Goal: Find contact information: Find contact information

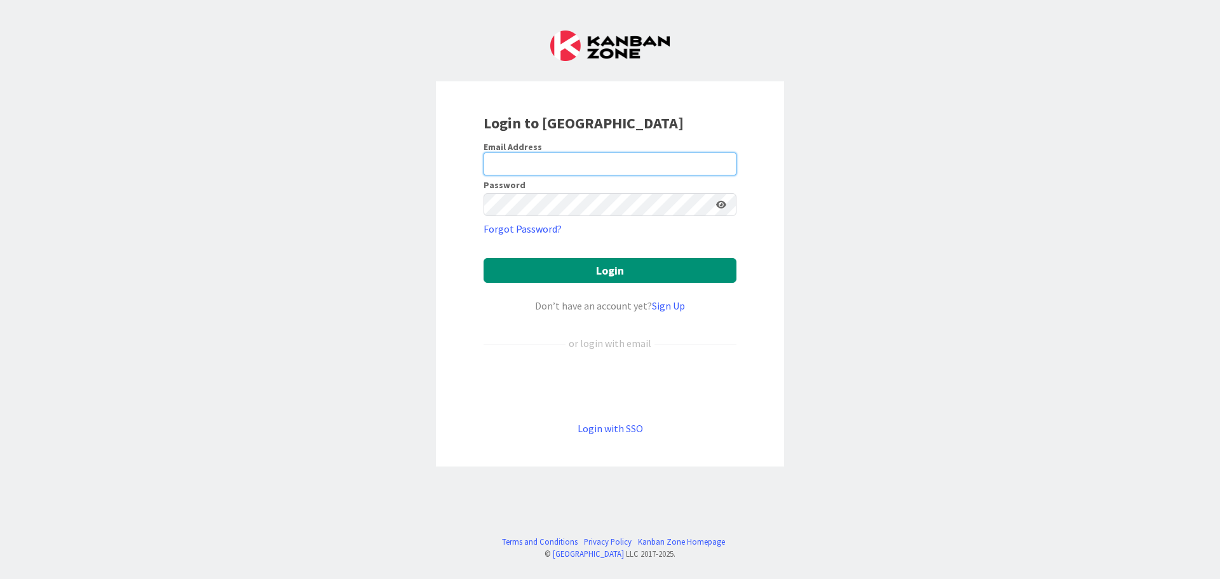
click at [590, 163] on input "email" at bounding box center [609, 163] width 253 height 23
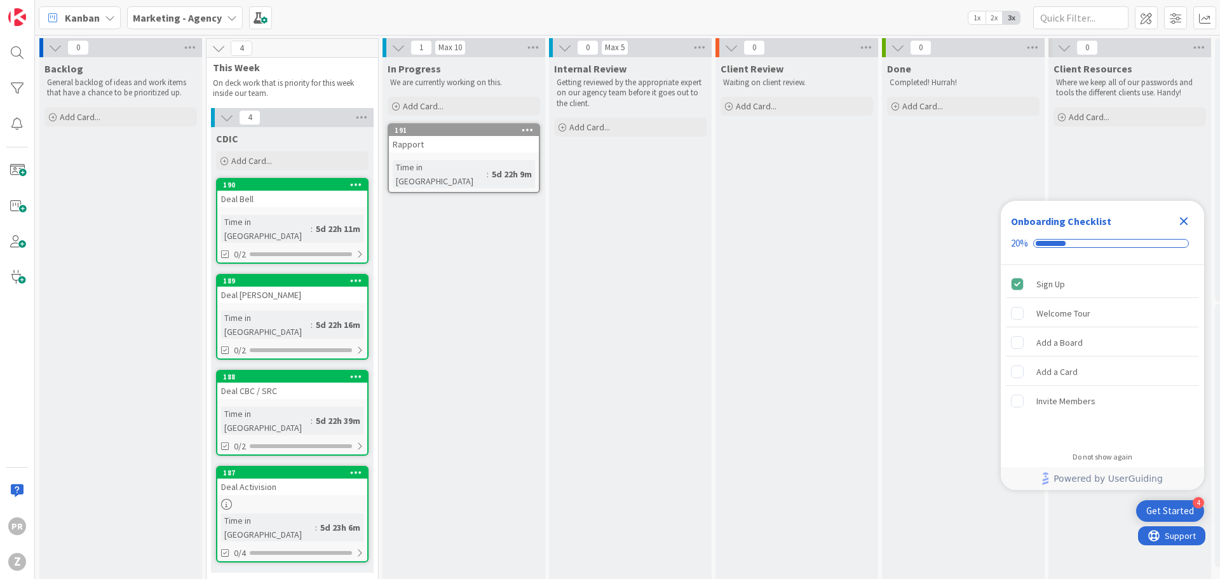
click at [297, 478] on div "Deal Activision" at bounding box center [292, 486] width 150 height 17
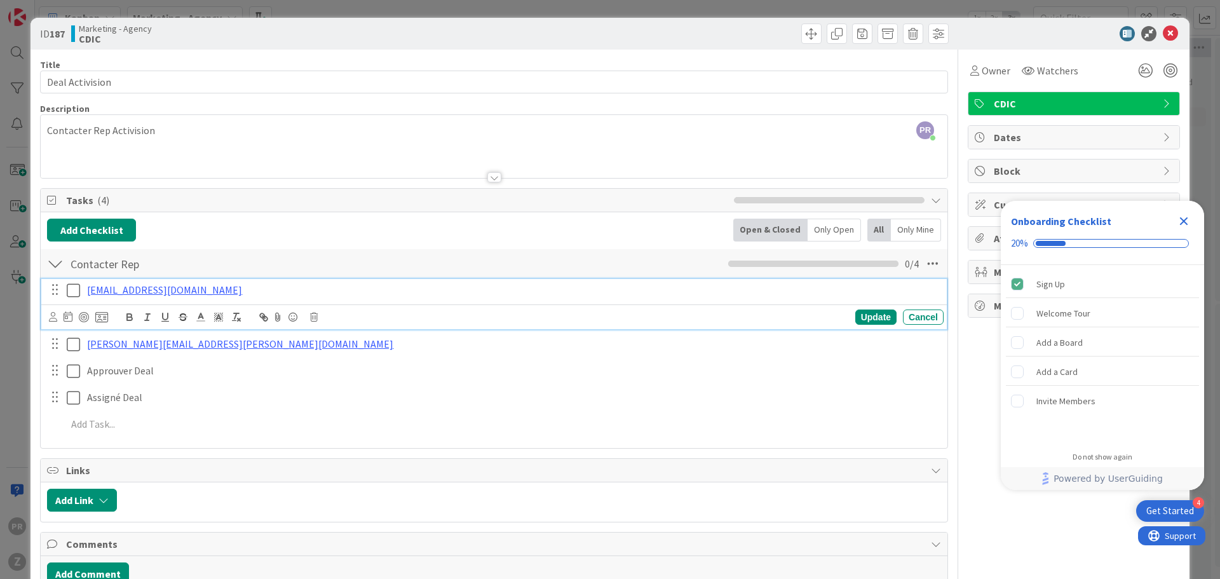
click at [86, 290] on div "[EMAIL_ADDRESS][DOMAIN_NAME]" at bounding box center [512, 290] width 861 height 22
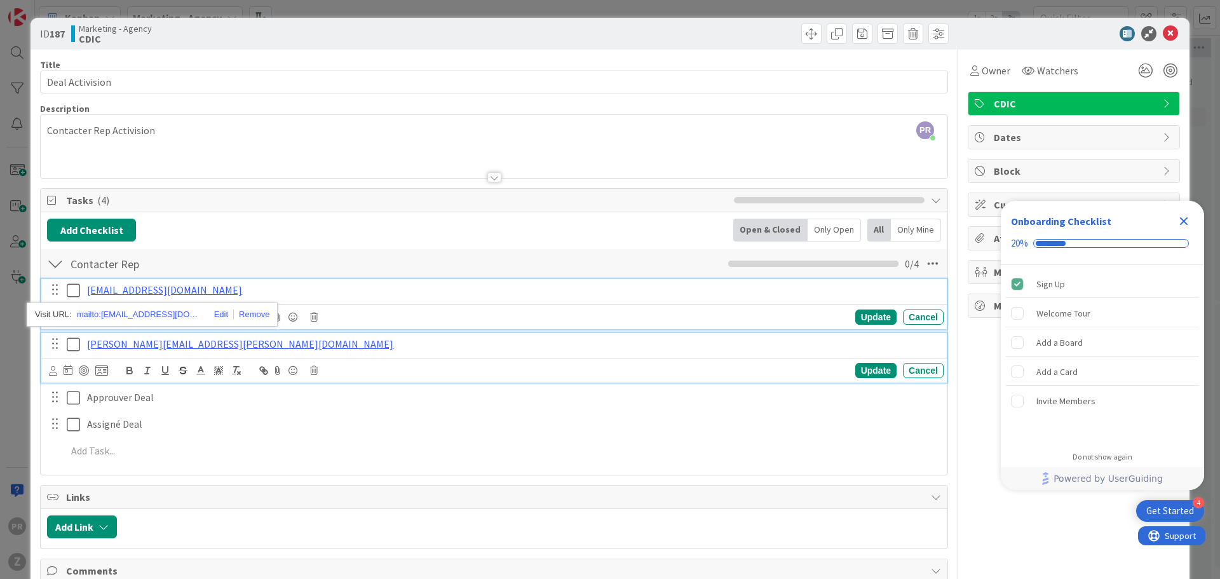
click at [427, 349] on p "[PERSON_NAME][EMAIL_ADDRESS][PERSON_NAME][DOMAIN_NAME]" at bounding box center [512, 344] width 851 height 15
drag, startPoint x: 225, startPoint y: 288, endPoint x: 85, endPoint y: 290, distance: 139.8
click at [85, 290] on div "[EMAIL_ADDRESS][DOMAIN_NAME]" at bounding box center [512, 290] width 861 height 22
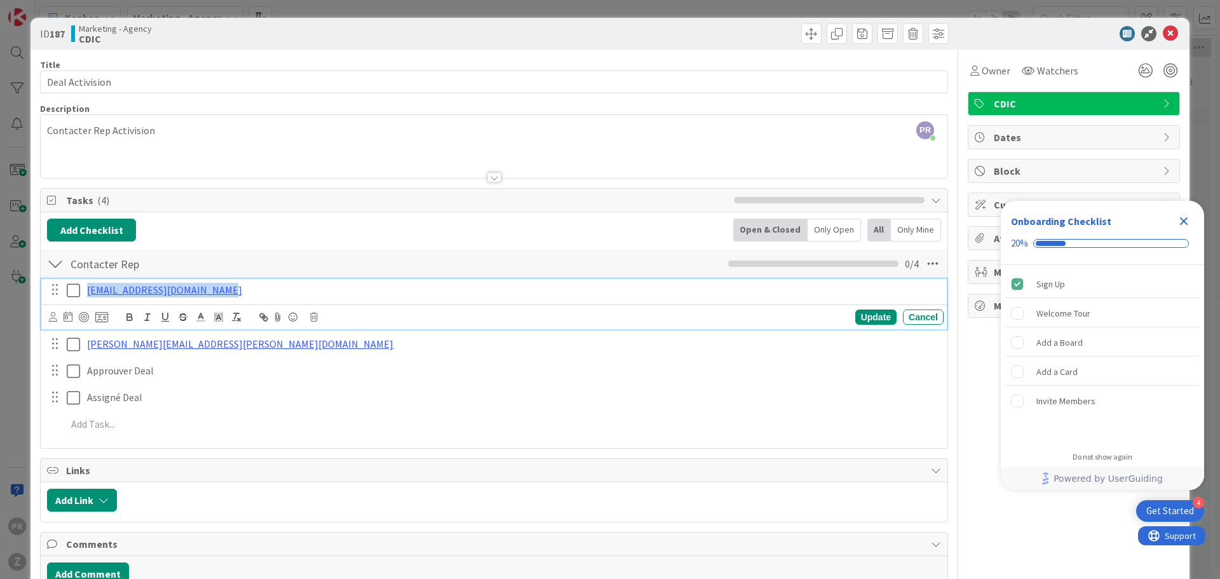
copy link "[EMAIL_ADDRESS][DOMAIN_NAME]"
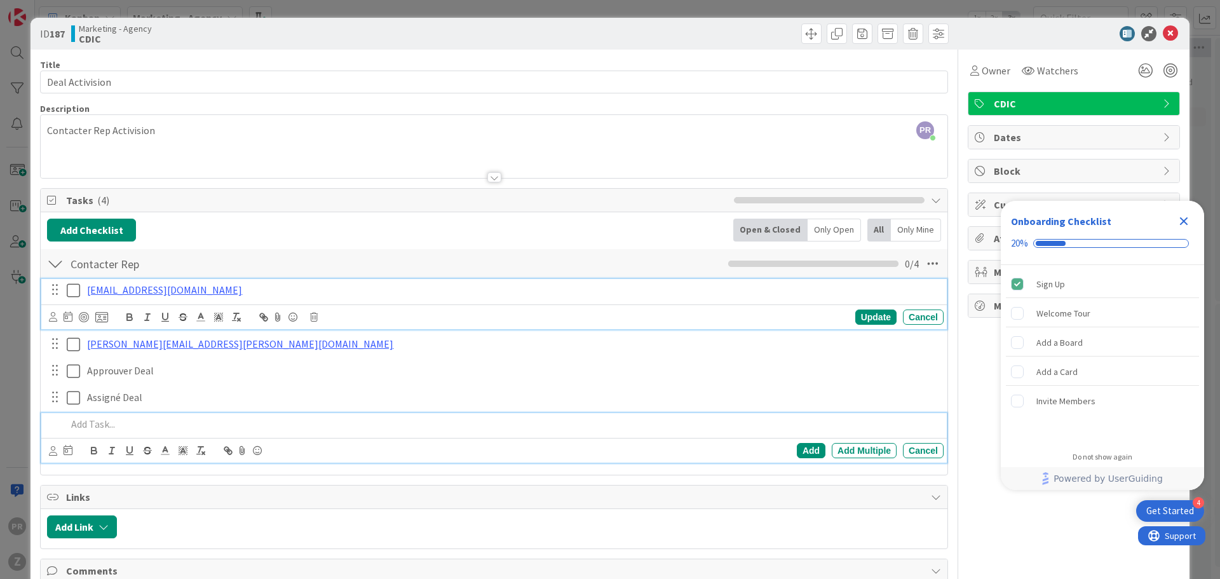
click at [637, 419] on p at bounding box center [503, 424] width 872 height 15
